Goal: Information Seeking & Learning: Learn about a topic

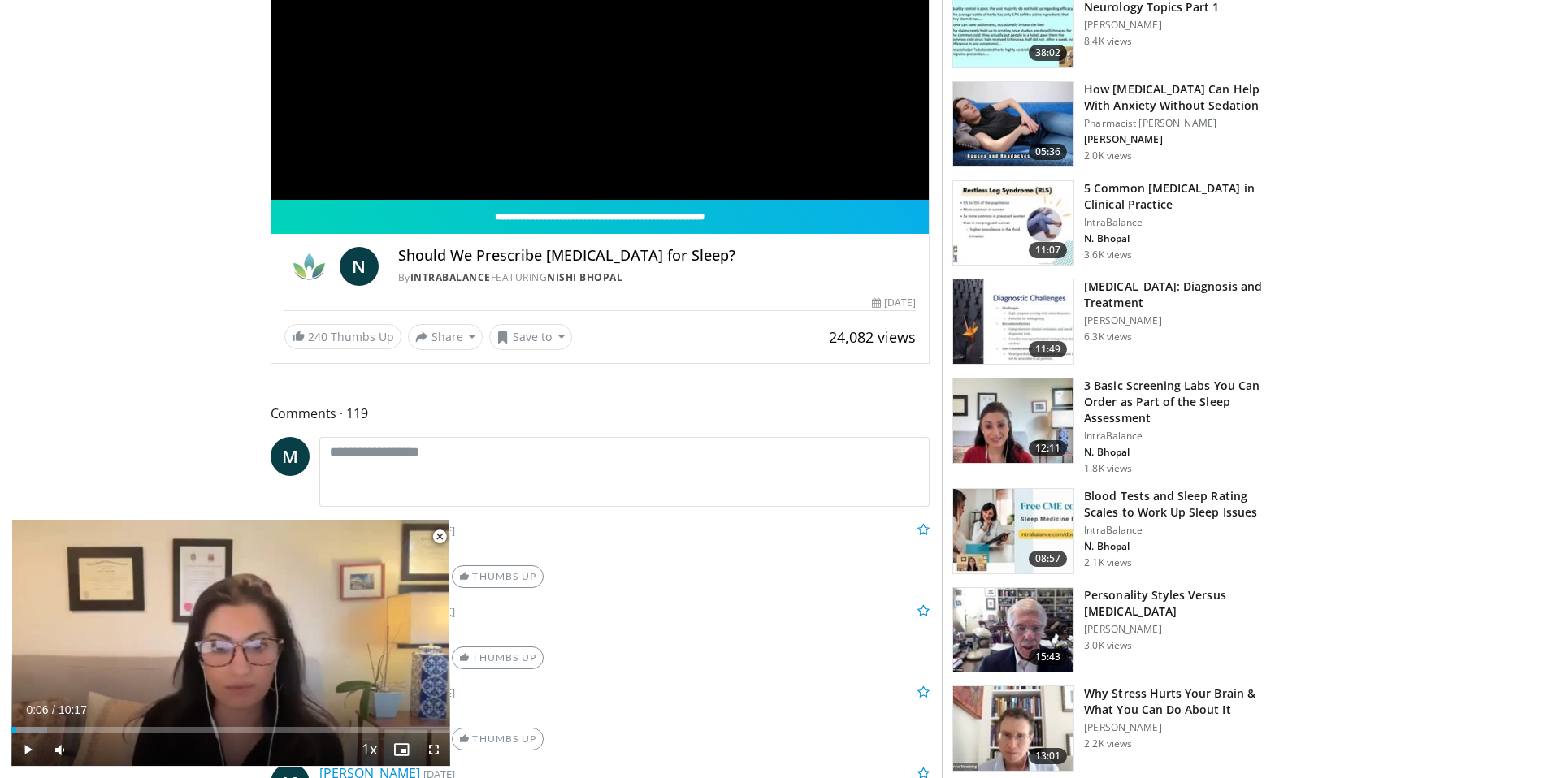
scroll to position [365, 0]
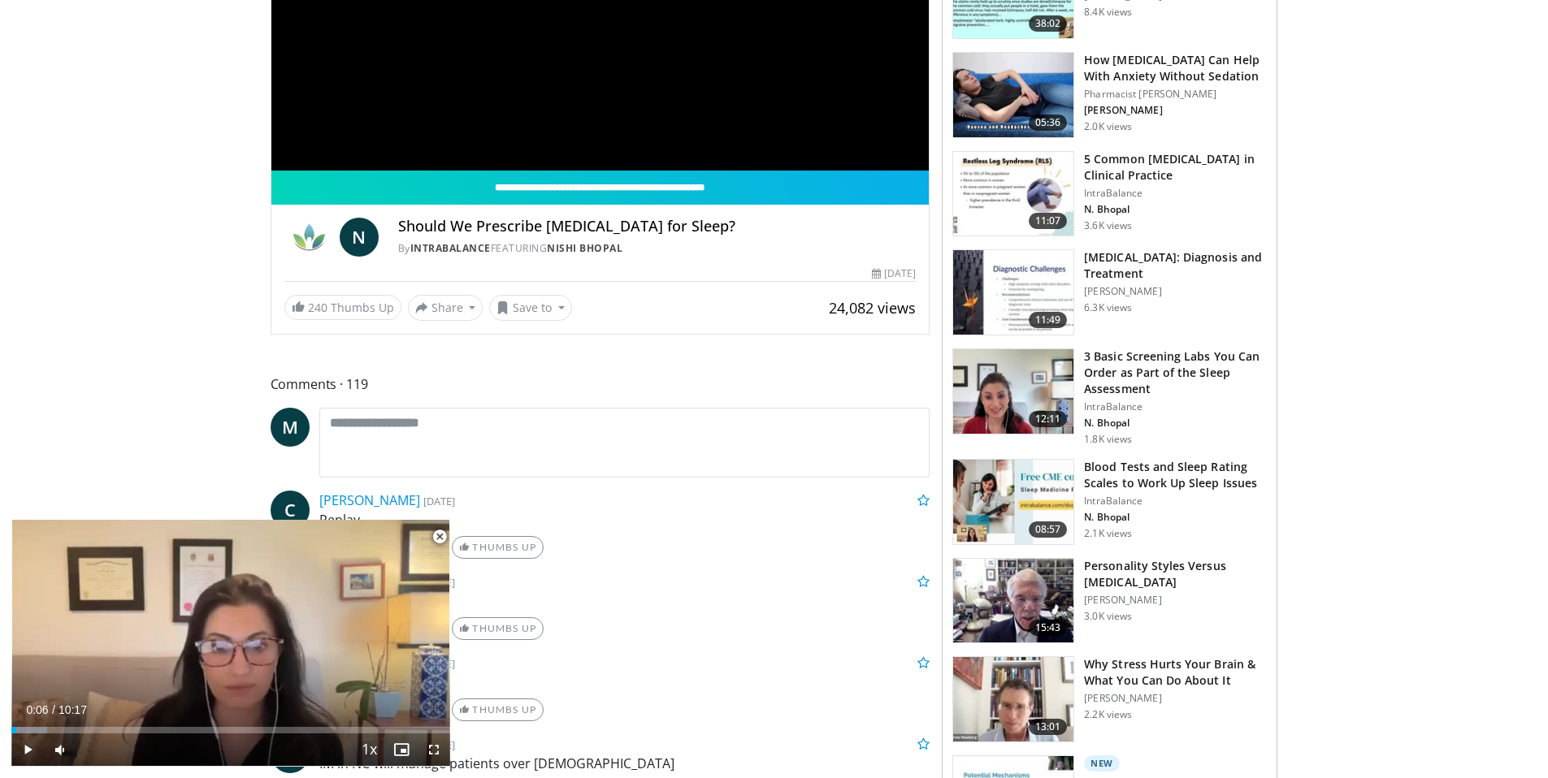
click at [1038, 287] on img at bounding box center [1013, 292] width 120 height 84
